Goal: Information Seeking & Learning: Learn about a topic

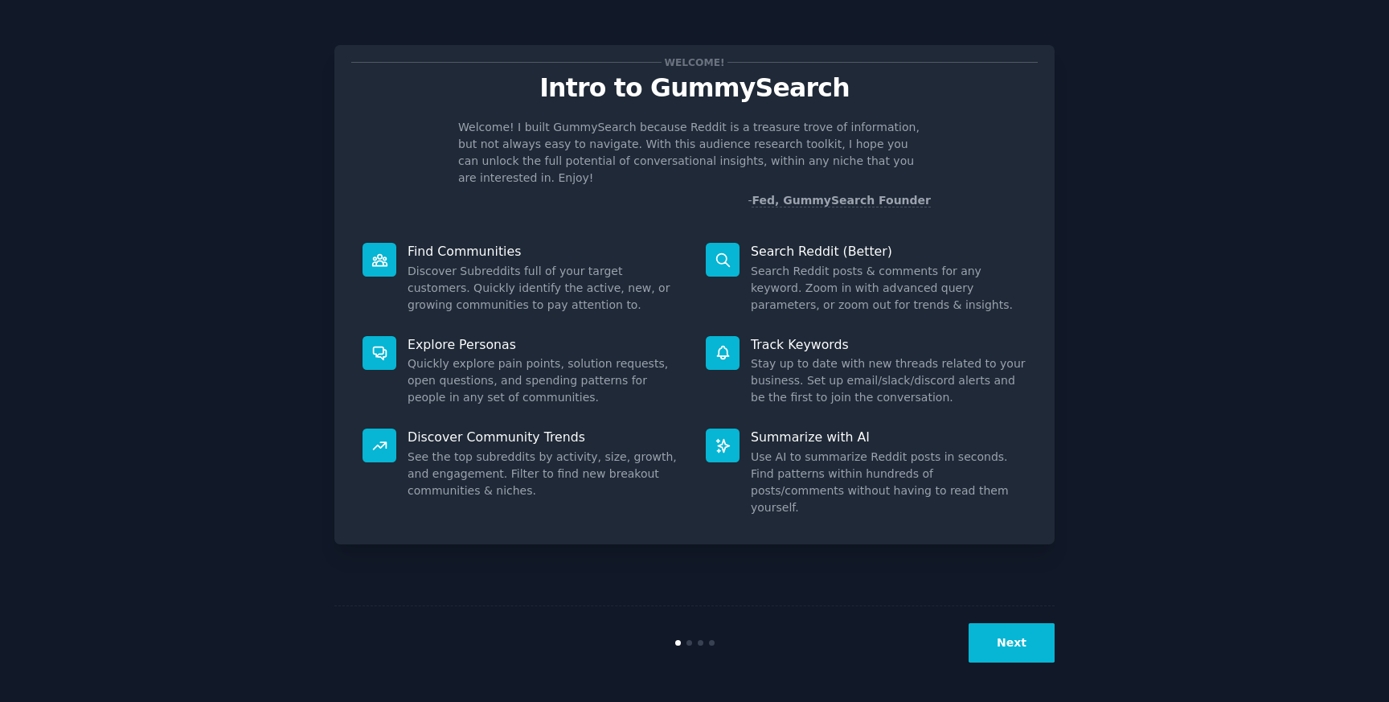
click at [1014, 644] on button "Next" at bounding box center [1012, 642] width 86 height 39
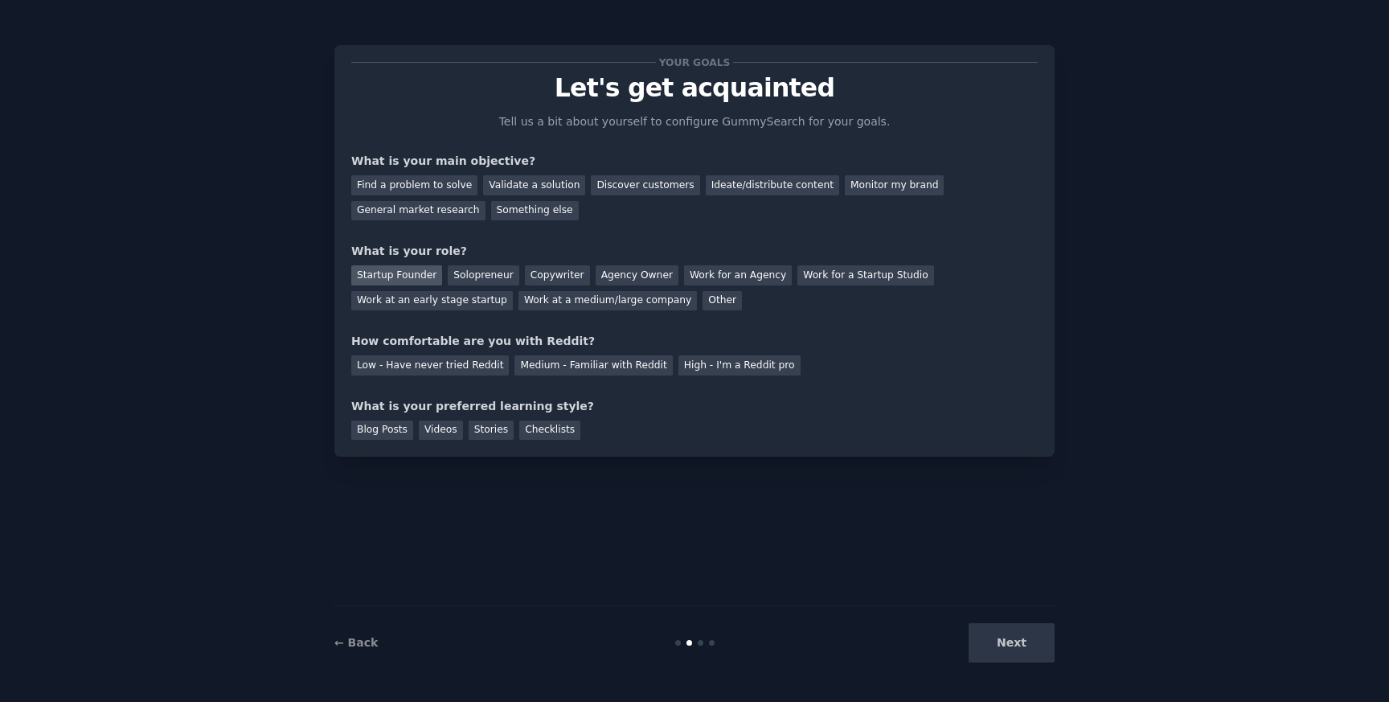
click at [403, 278] on div "Startup Founder" at bounding box center [396, 275] width 91 height 20
click at [655, 180] on div "Discover customers" at bounding box center [645, 185] width 109 height 20
click at [708, 179] on div "Ideate/distribute content" at bounding box center [772, 185] width 133 height 20
click at [636, 183] on div "Discover customers" at bounding box center [645, 185] width 109 height 20
click at [625, 363] on div "Medium - Familiar with Reddit" at bounding box center [594, 365] width 158 height 20
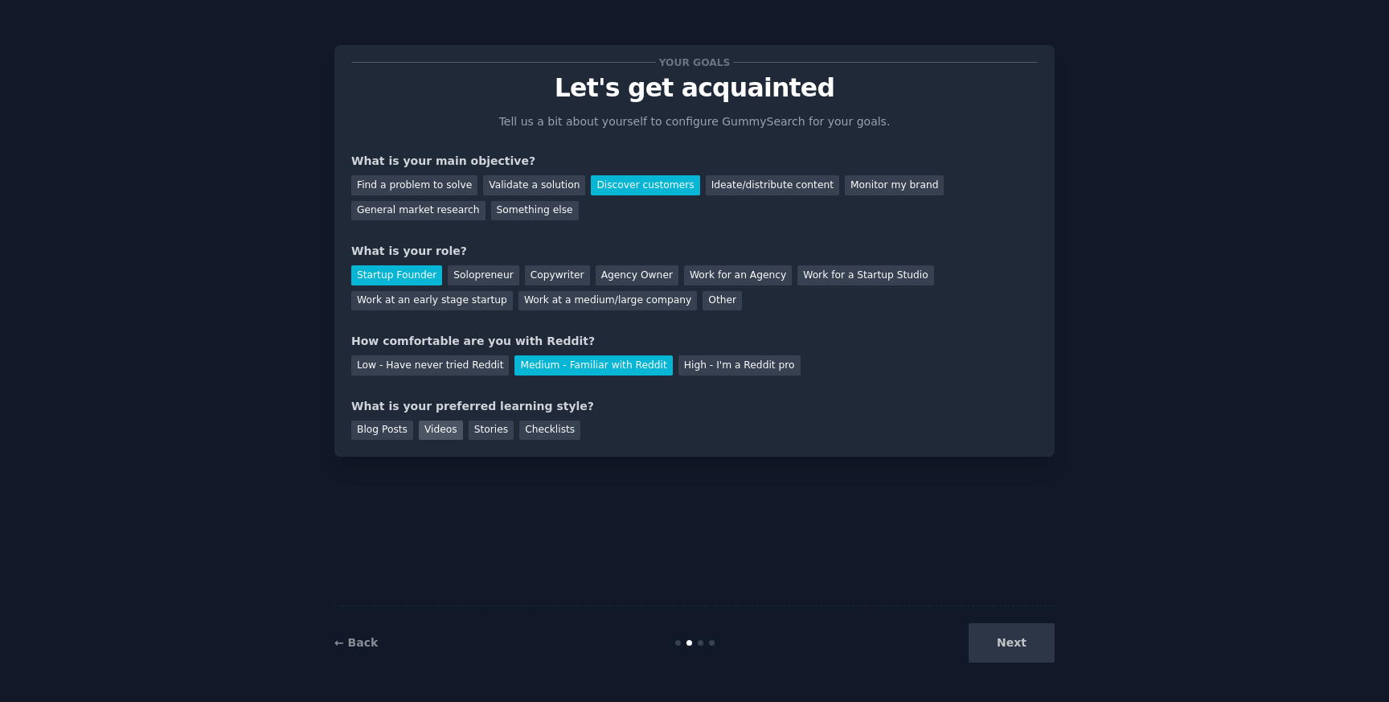
click at [437, 432] on div "Videos" at bounding box center [441, 431] width 44 height 20
click at [1015, 646] on button "Next" at bounding box center [1012, 642] width 86 height 39
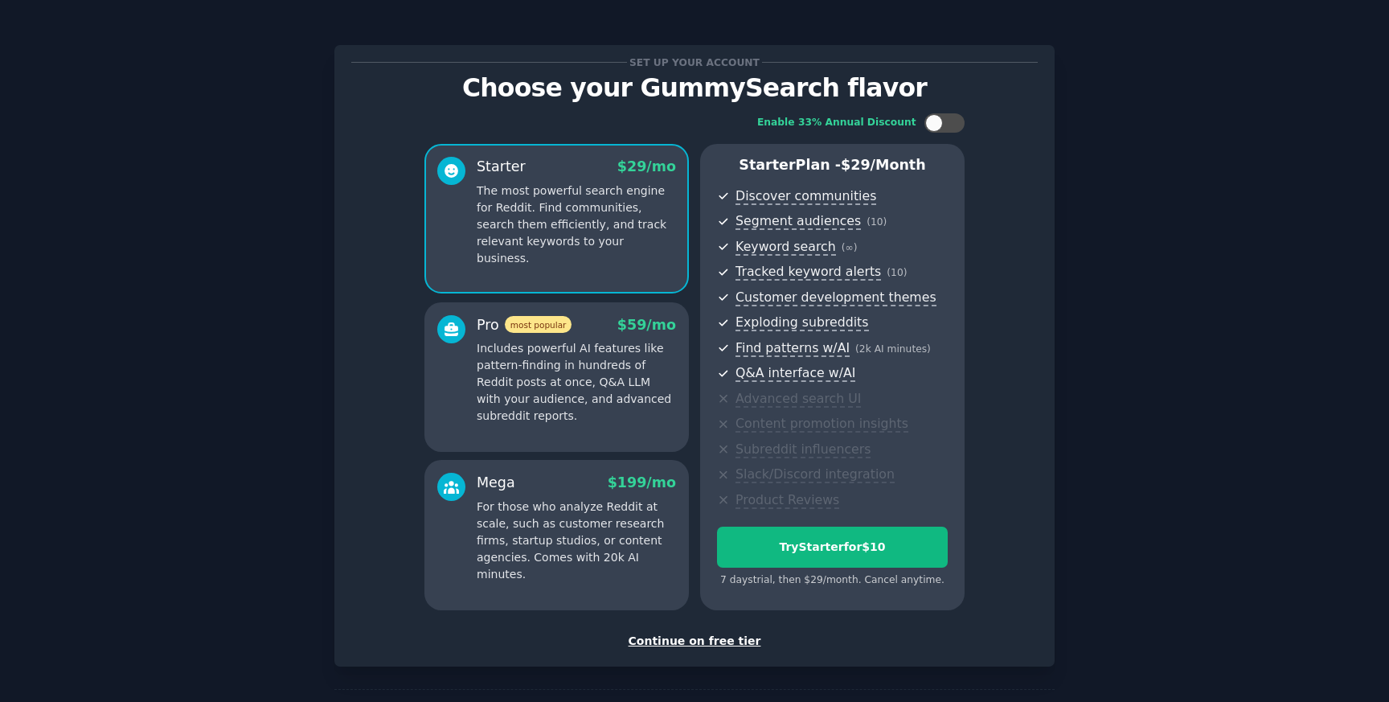
click at [690, 642] on div "Continue on free tier" at bounding box center [694, 641] width 687 height 17
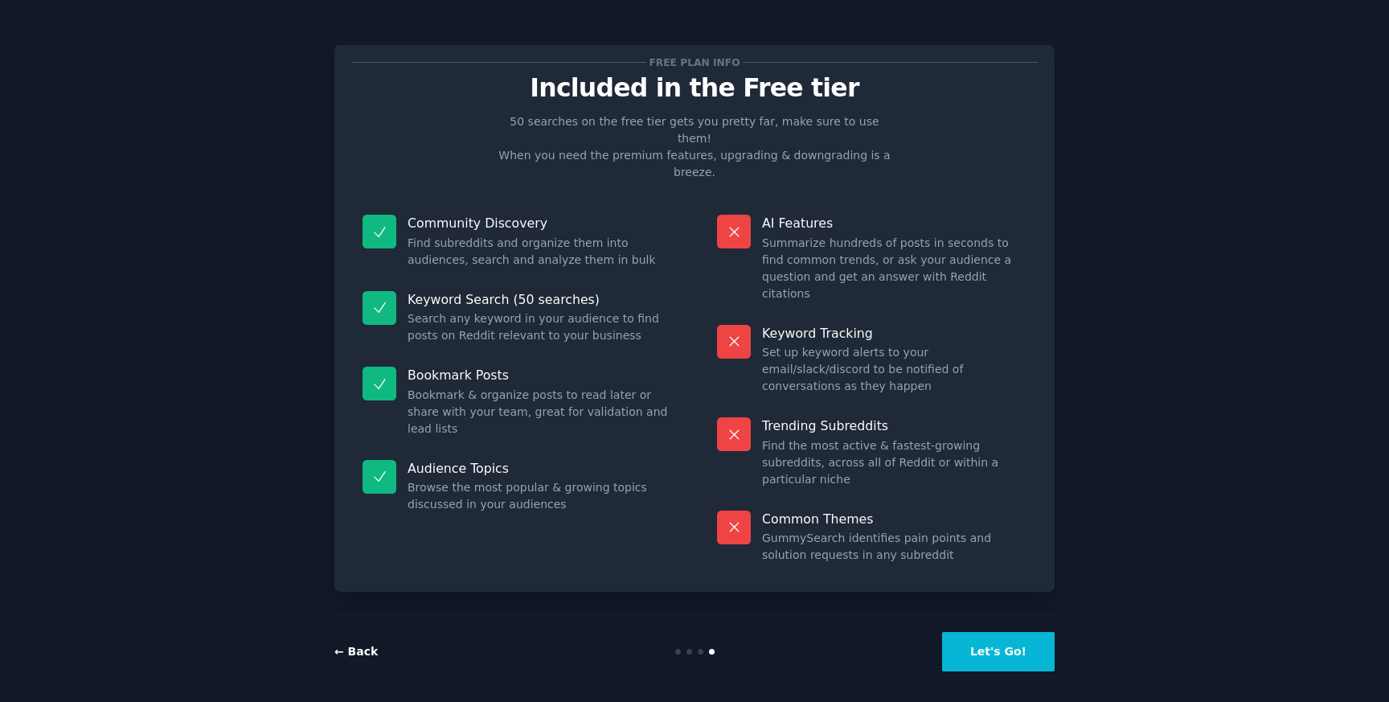
click at [352, 645] on link "← Back" at bounding box center [355, 651] width 43 height 13
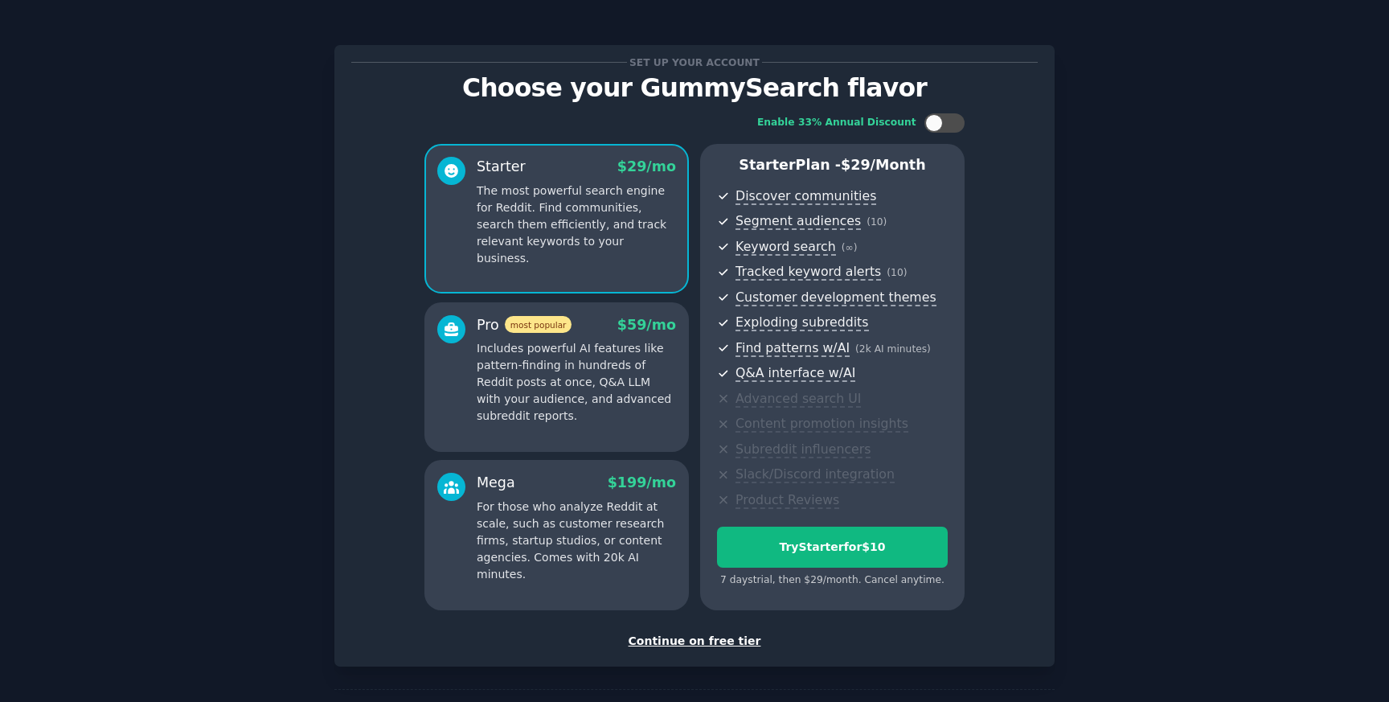
click at [683, 641] on div "Continue on free tier" at bounding box center [694, 641] width 687 height 17
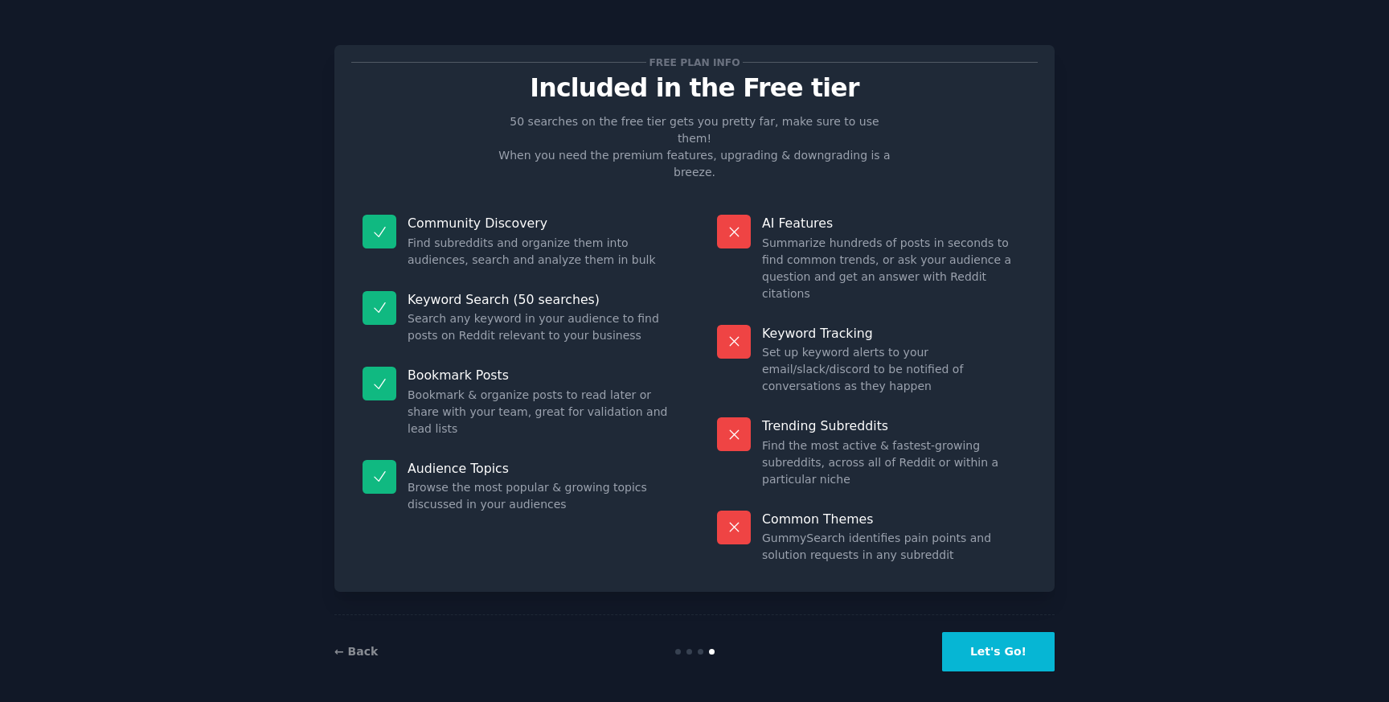
click at [980, 632] on button "Let's Go!" at bounding box center [998, 651] width 113 height 39
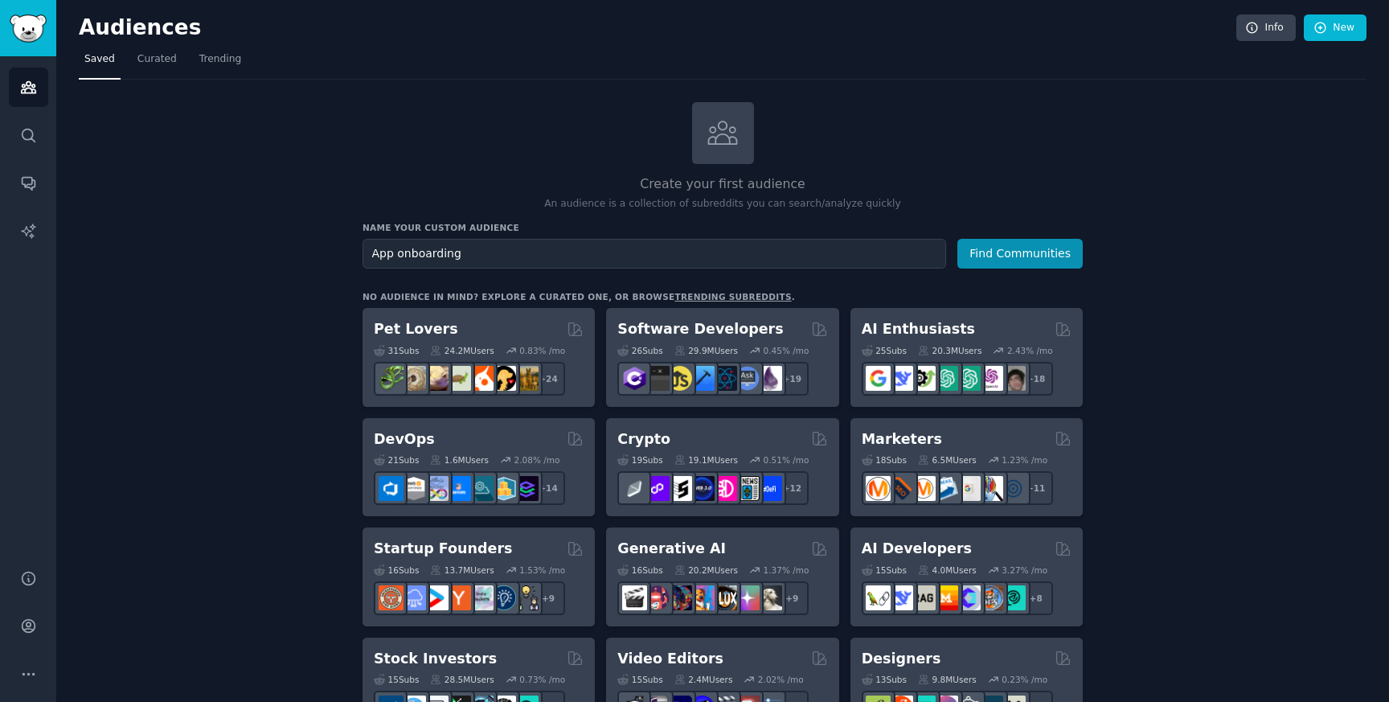
type input "App onboarding"
click at [958, 239] on button "Find Communities" at bounding box center [1020, 254] width 125 height 30
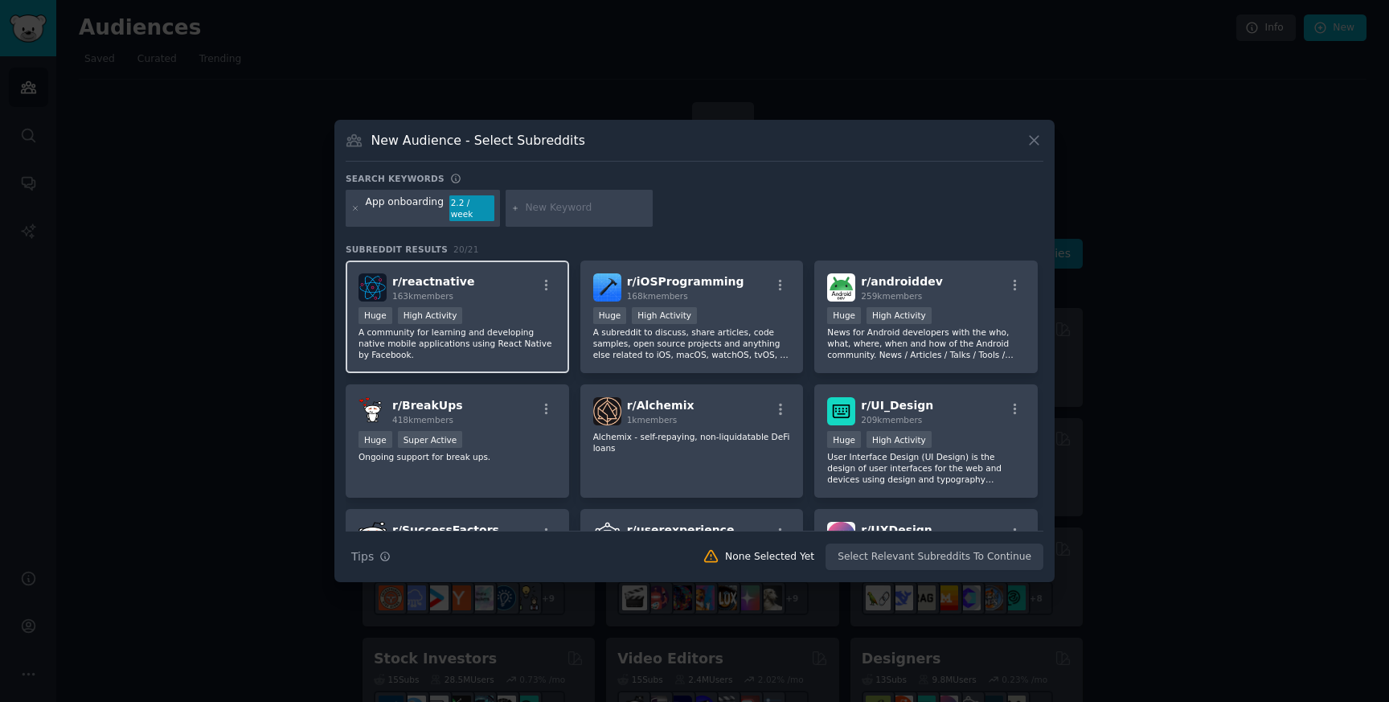
click at [486, 318] on div ">= 80th percentile for submissions / day Huge High Activity" at bounding box center [458, 317] width 198 height 20
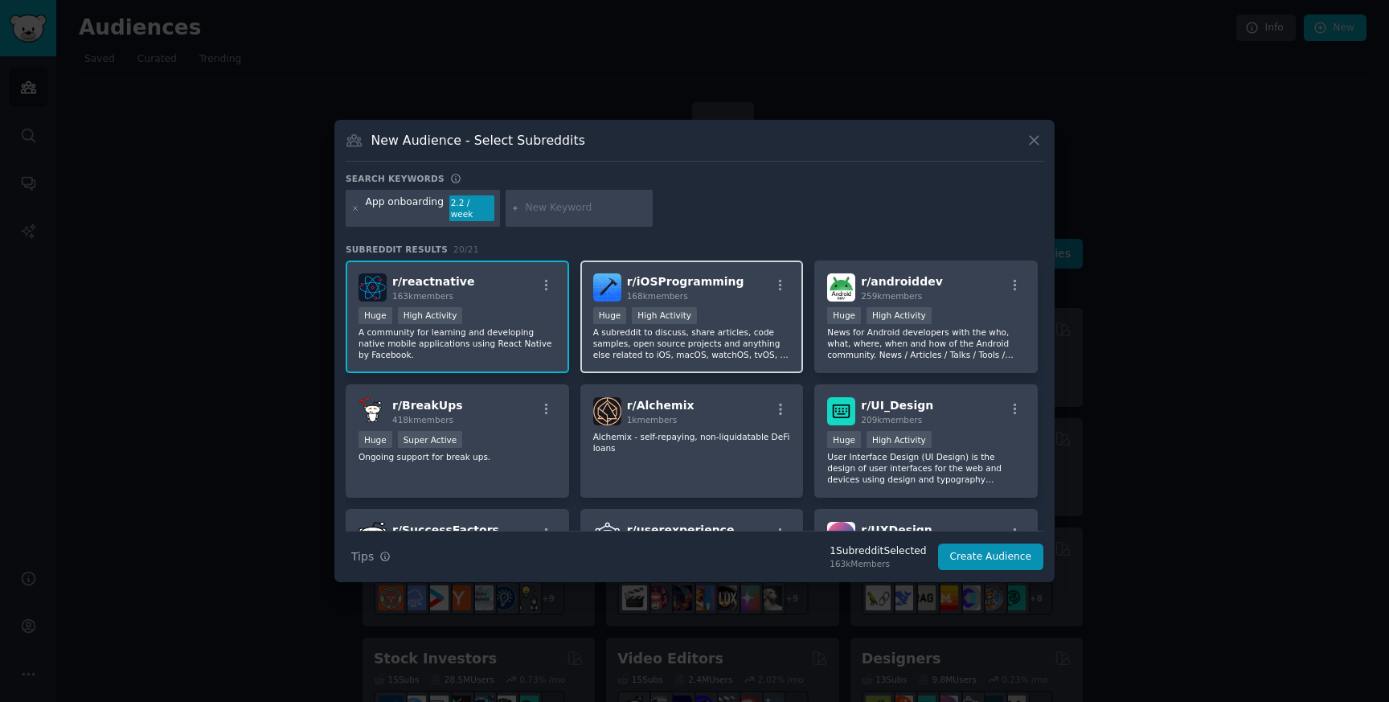
click at [652, 318] on div "Huge High Activity" at bounding box center [692, 317] width 198 height 20
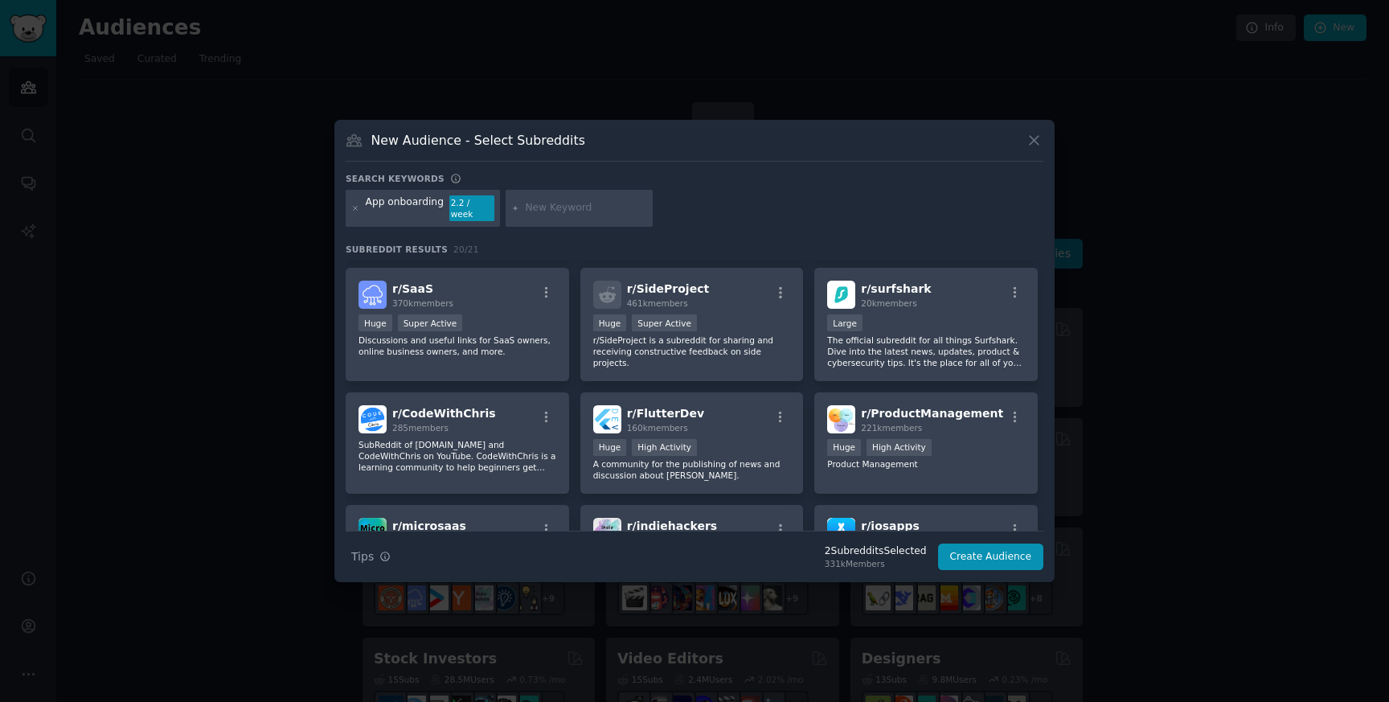
scroll to position [377, 0]
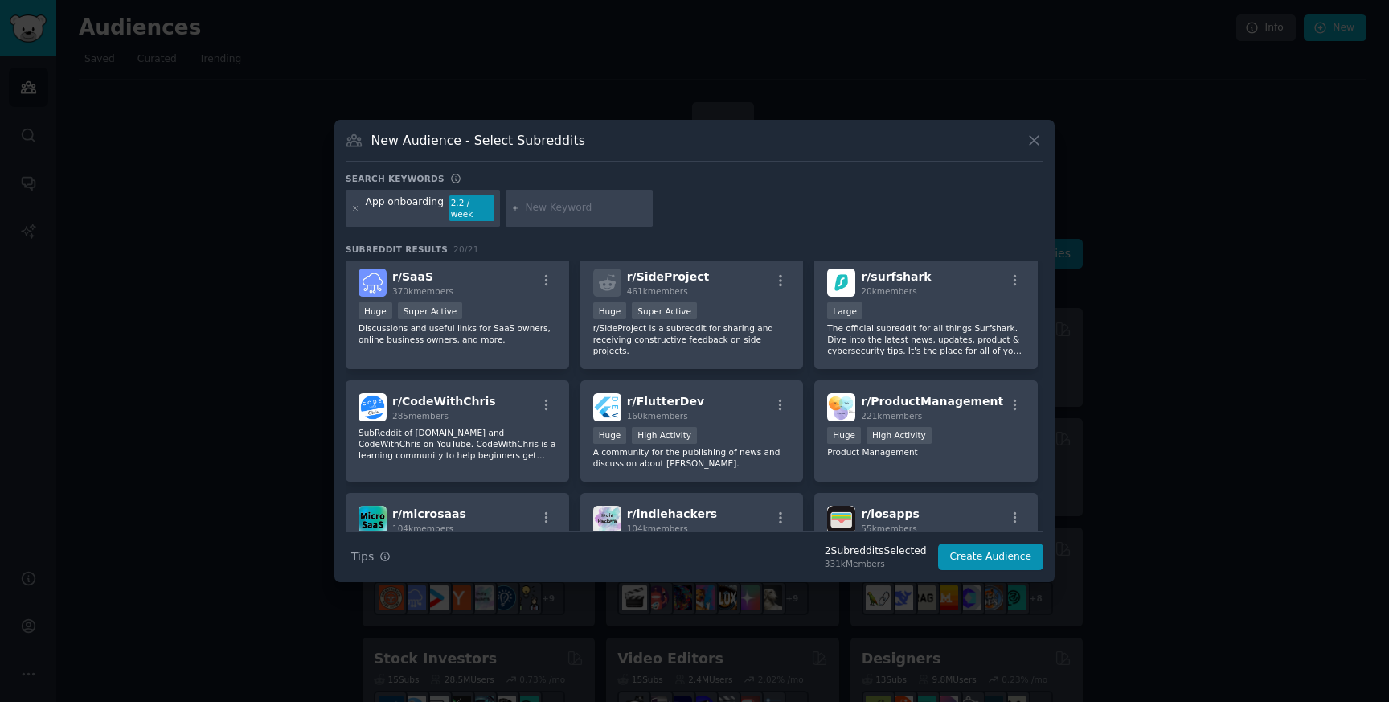
click at [747, 332] on p "r/SideProject is a subreddit for sharing and receiving constructive feedback on…" at bounding box center [692, 339] width 198 height 34
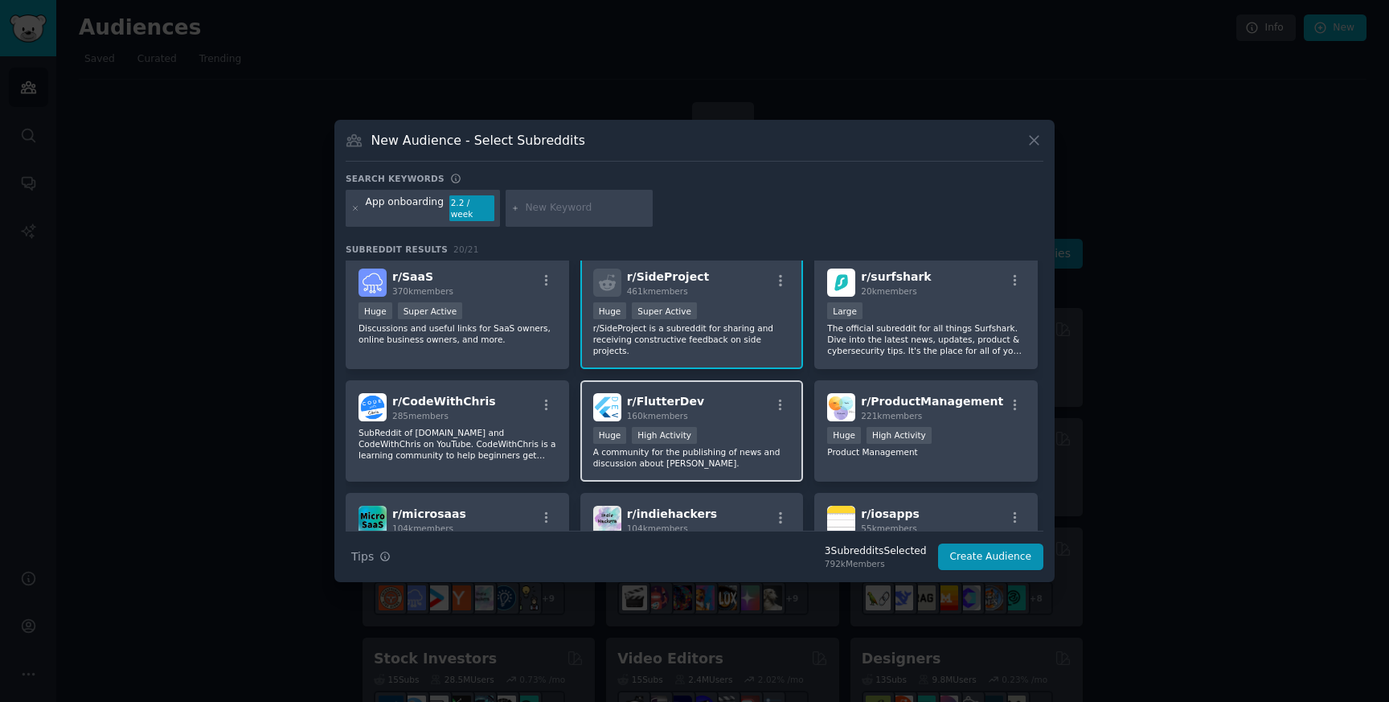
click at [754, 407] on div "r/ FlutterDev 160k members" at bounding box center [692, 407] width 198 height 28
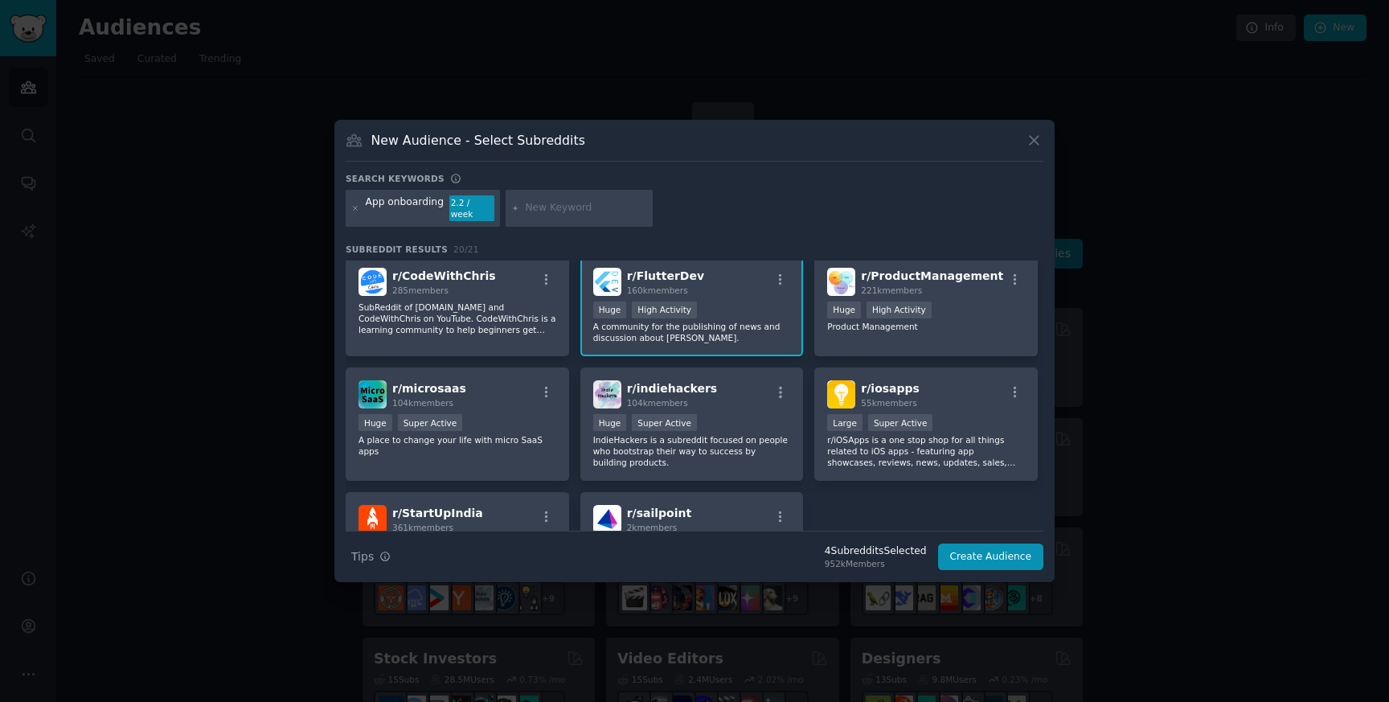
scroll to position [519, 0]
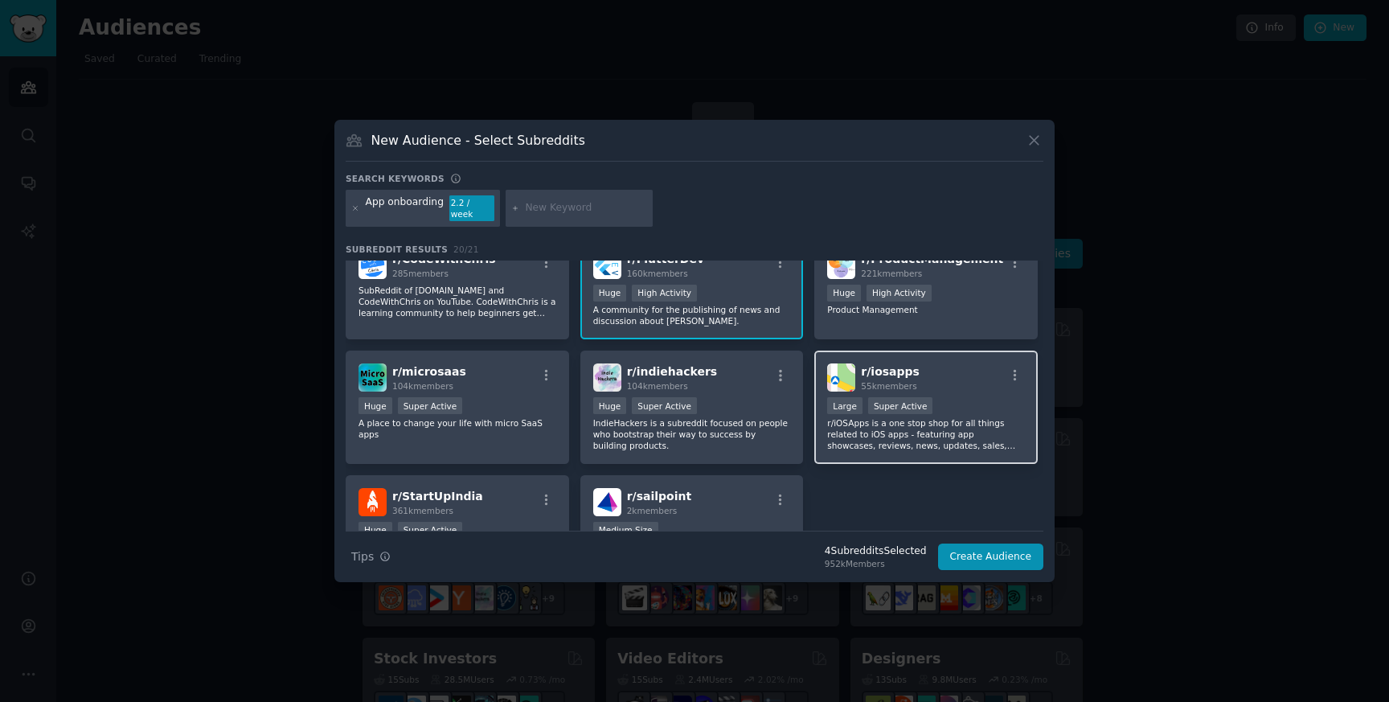
click at [914, 425] on p "r/iOSApps is a one stop shop for all things related to iOS apps - featuring app…" at bounding box center [926, 434] width 198 height 34
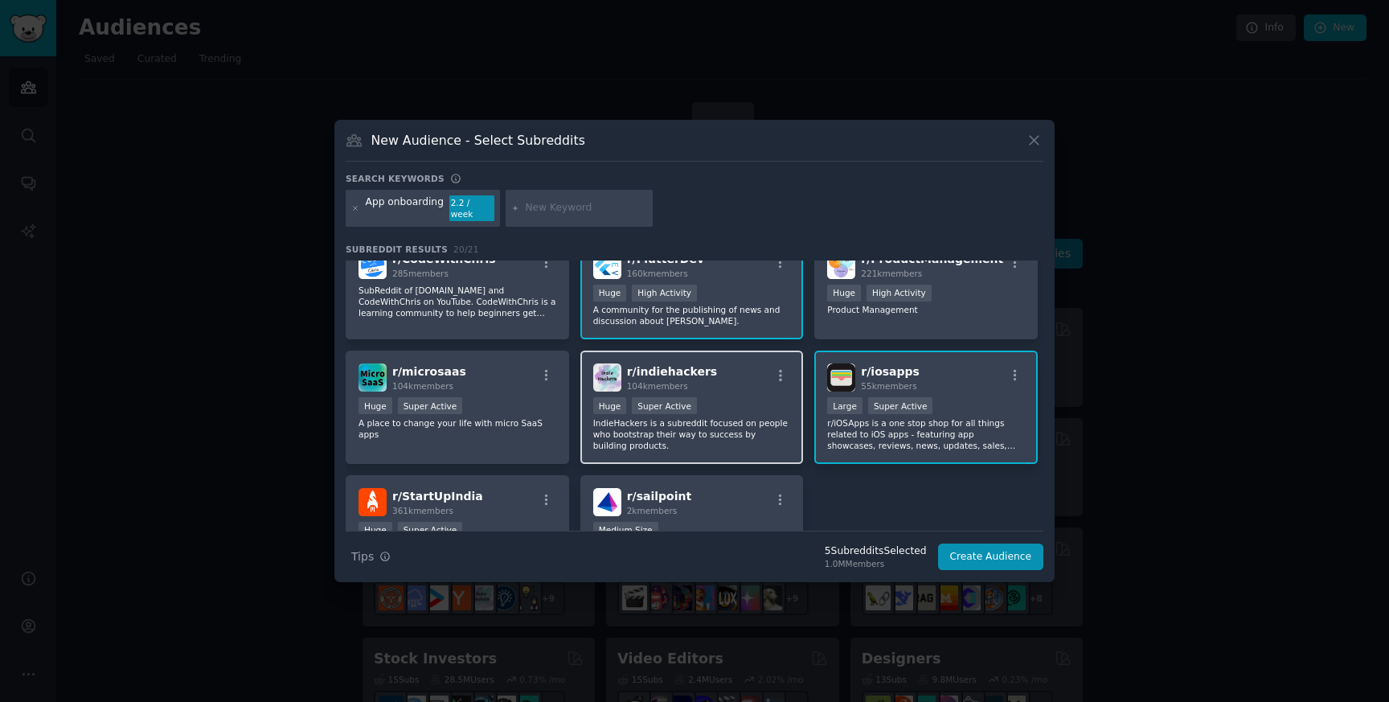
click at [748, 431] on p "IndieHackers is a subreddit focused on people who bootstrap their way to succes…" at bounding box center [692, 434] width 198 height 34
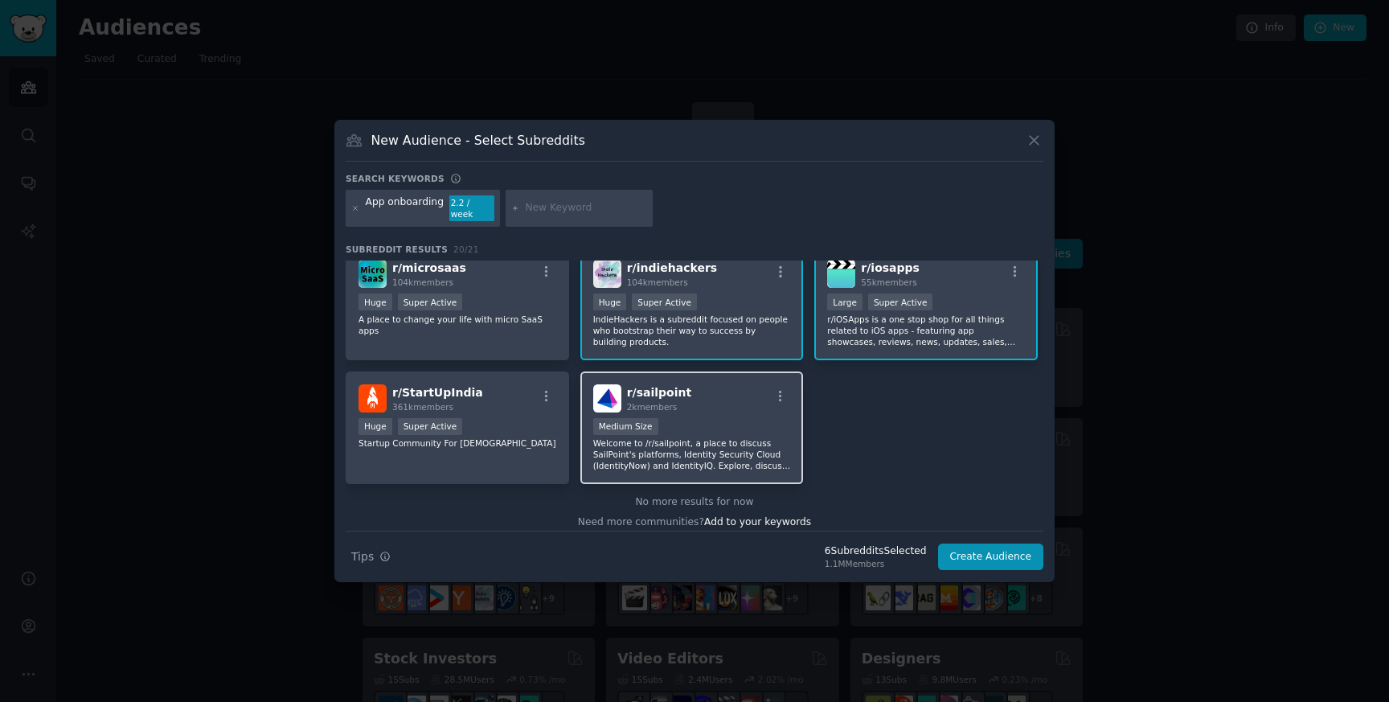
scroll to position [633, 0]
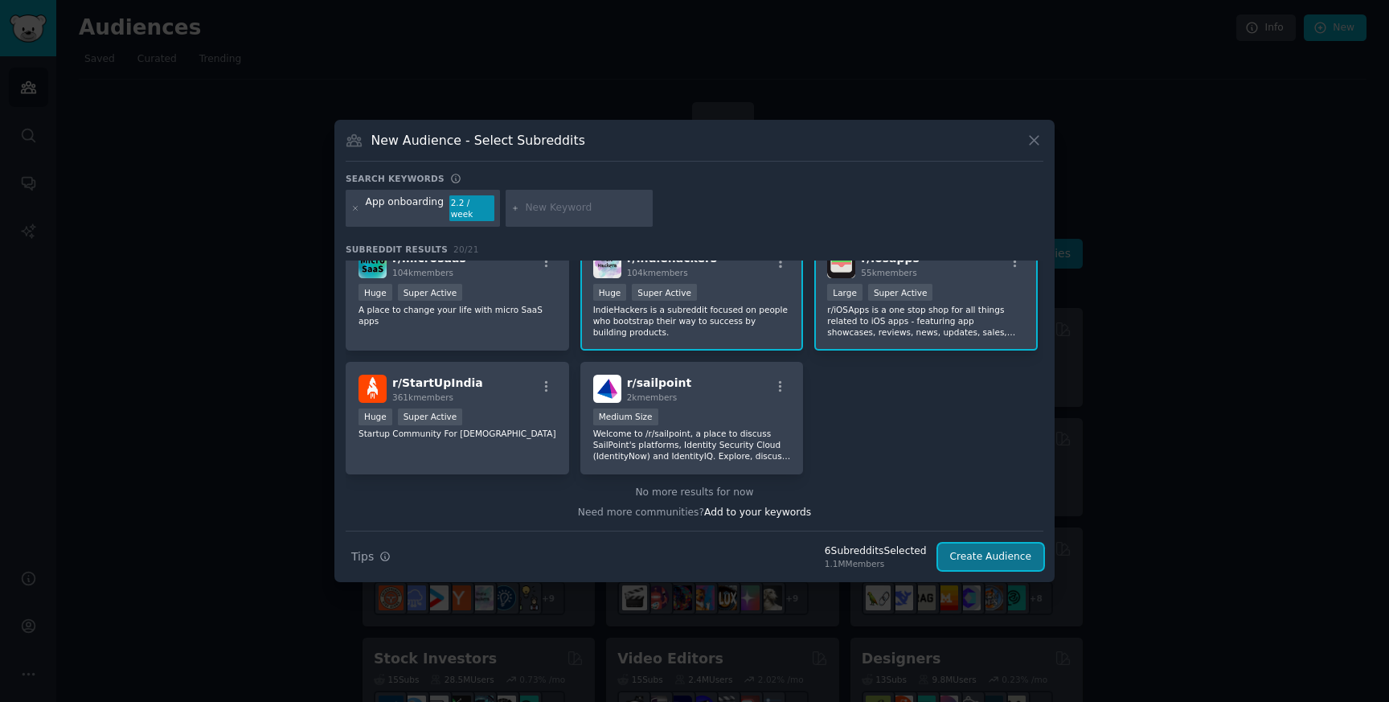
click at [1002, 552] on button "Create Audience" at bounding box center [991, 557] width 106 height 27
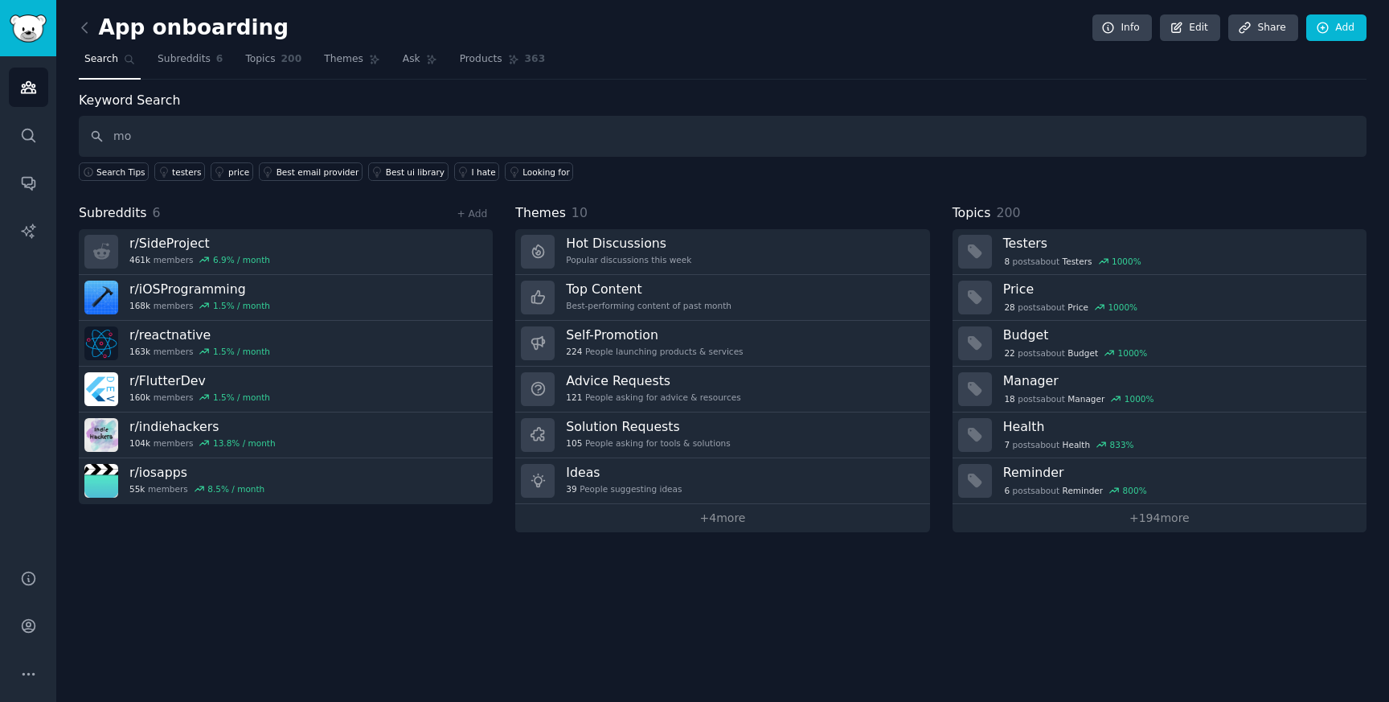
type input "m"
type input "app onboarding"
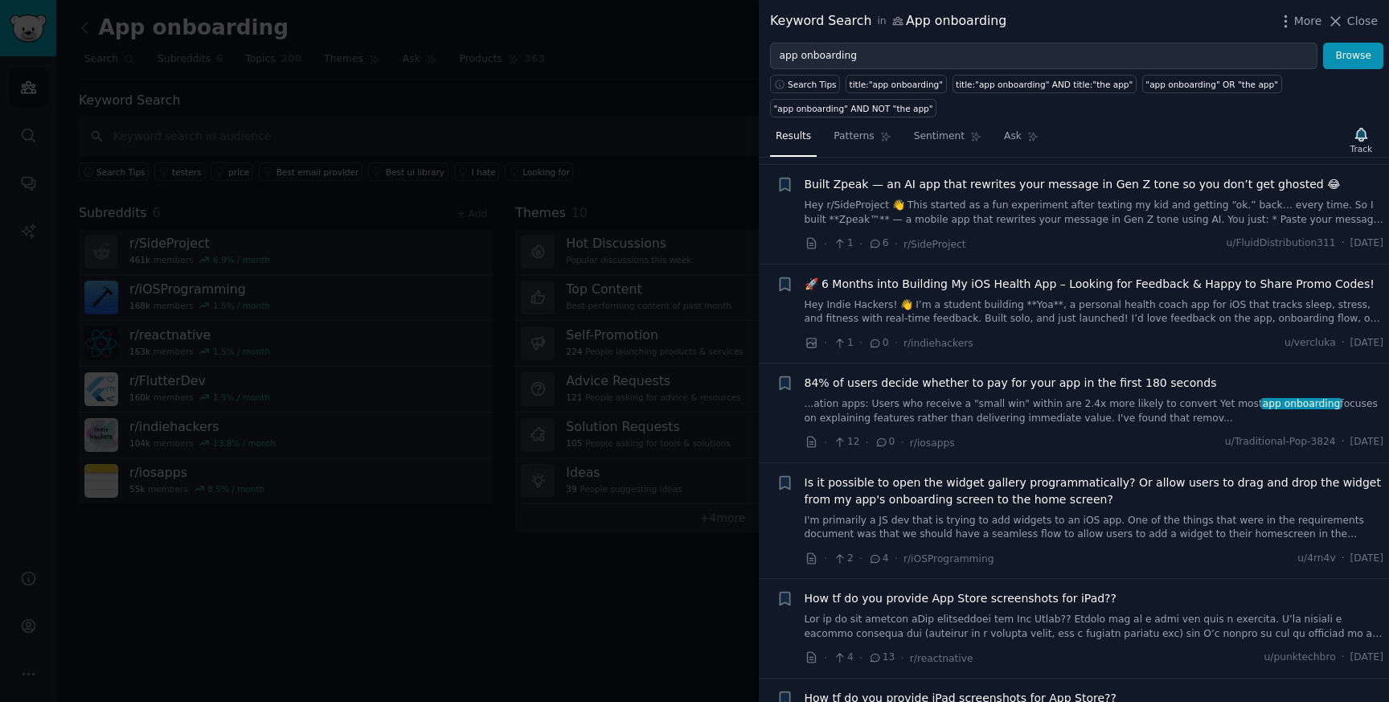
scroll to position [547, 0]
click at [1035, 376] on span "84% of users decide whether to pay for your app in the first 180 seconds" at bounding box center [1011, 384] width 412 height 17
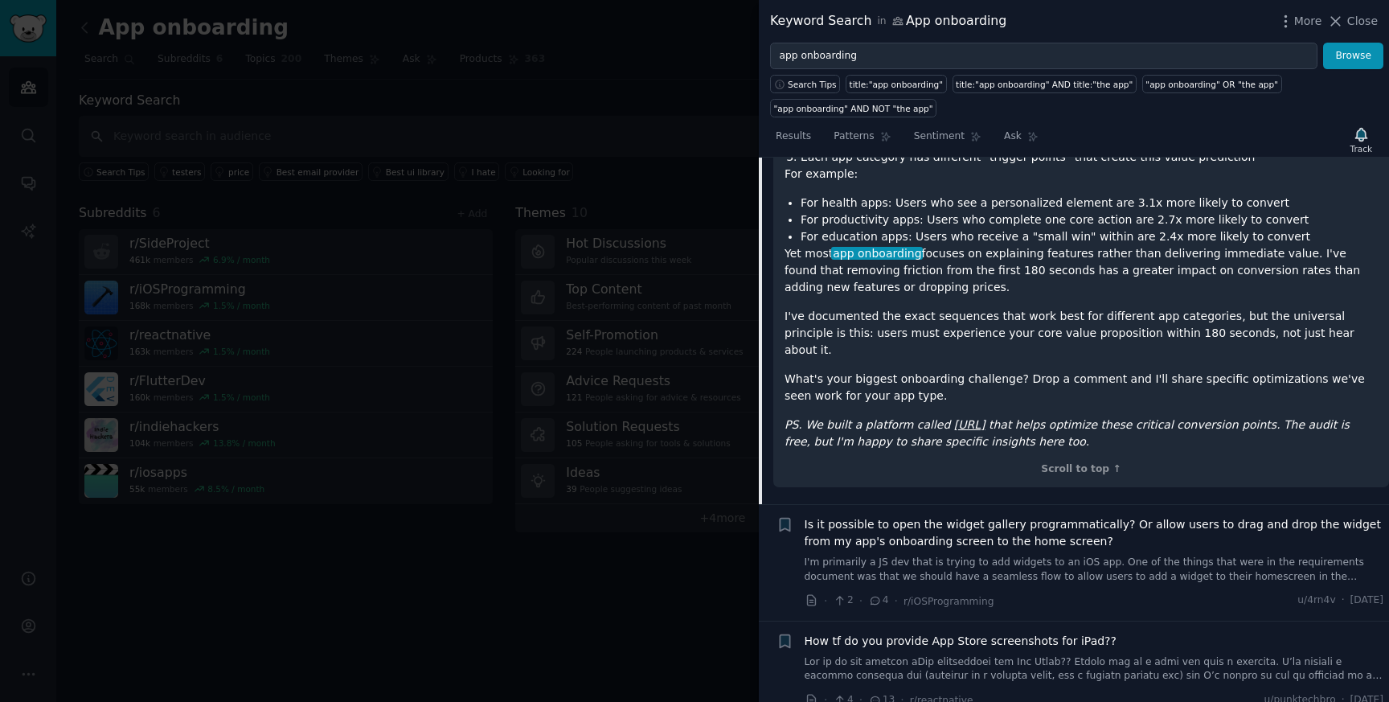
scroll to position [1131, 0]
click at [969, 417] on em "[URL]" at bounding box center [969, 423] width 31 height 13
click at [525, 215] on div at bounding box center [694, 351] width 1389 height 702
